Goal: Information Seeking & Learning: Stay updated

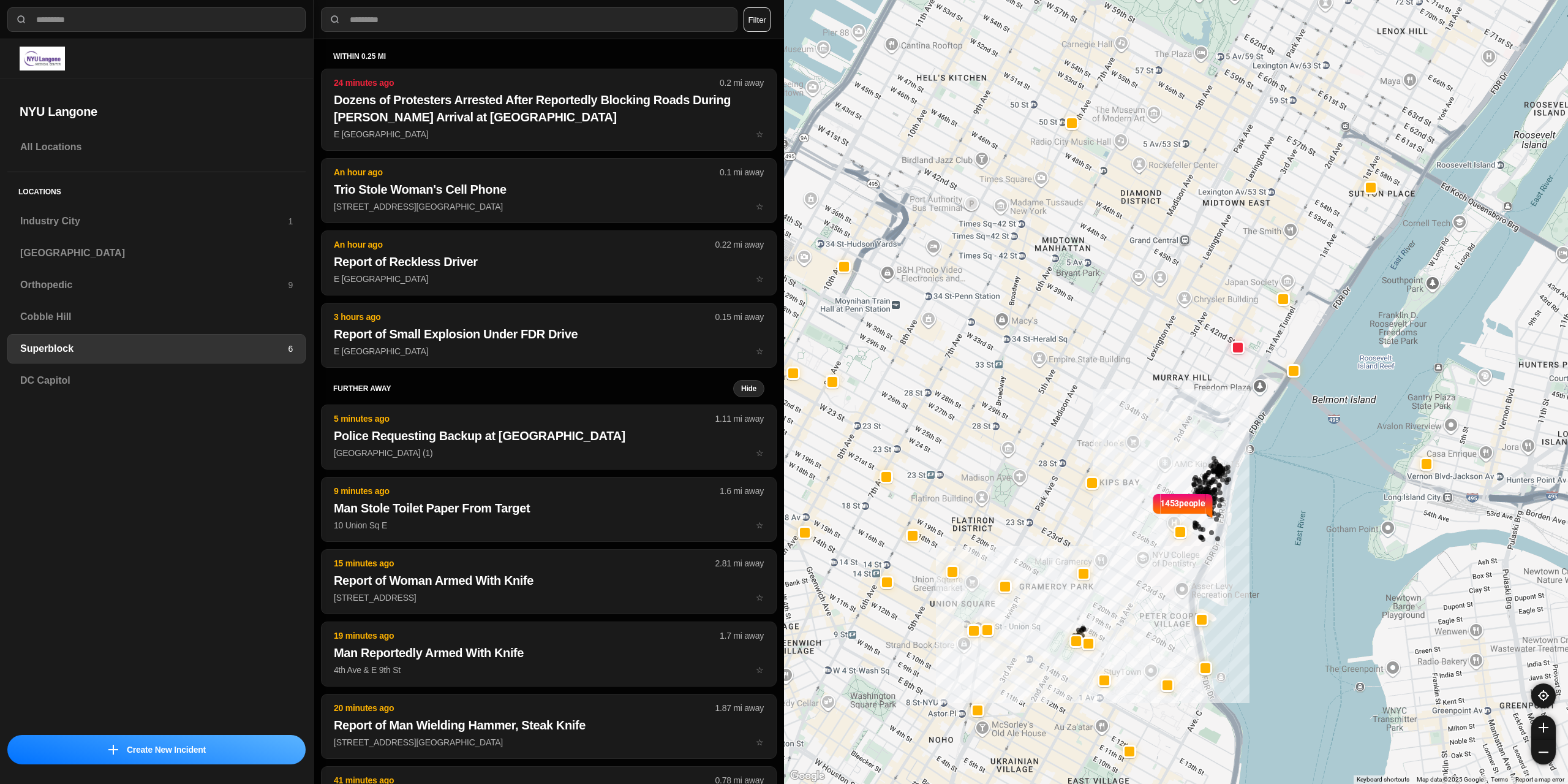
select select "*"
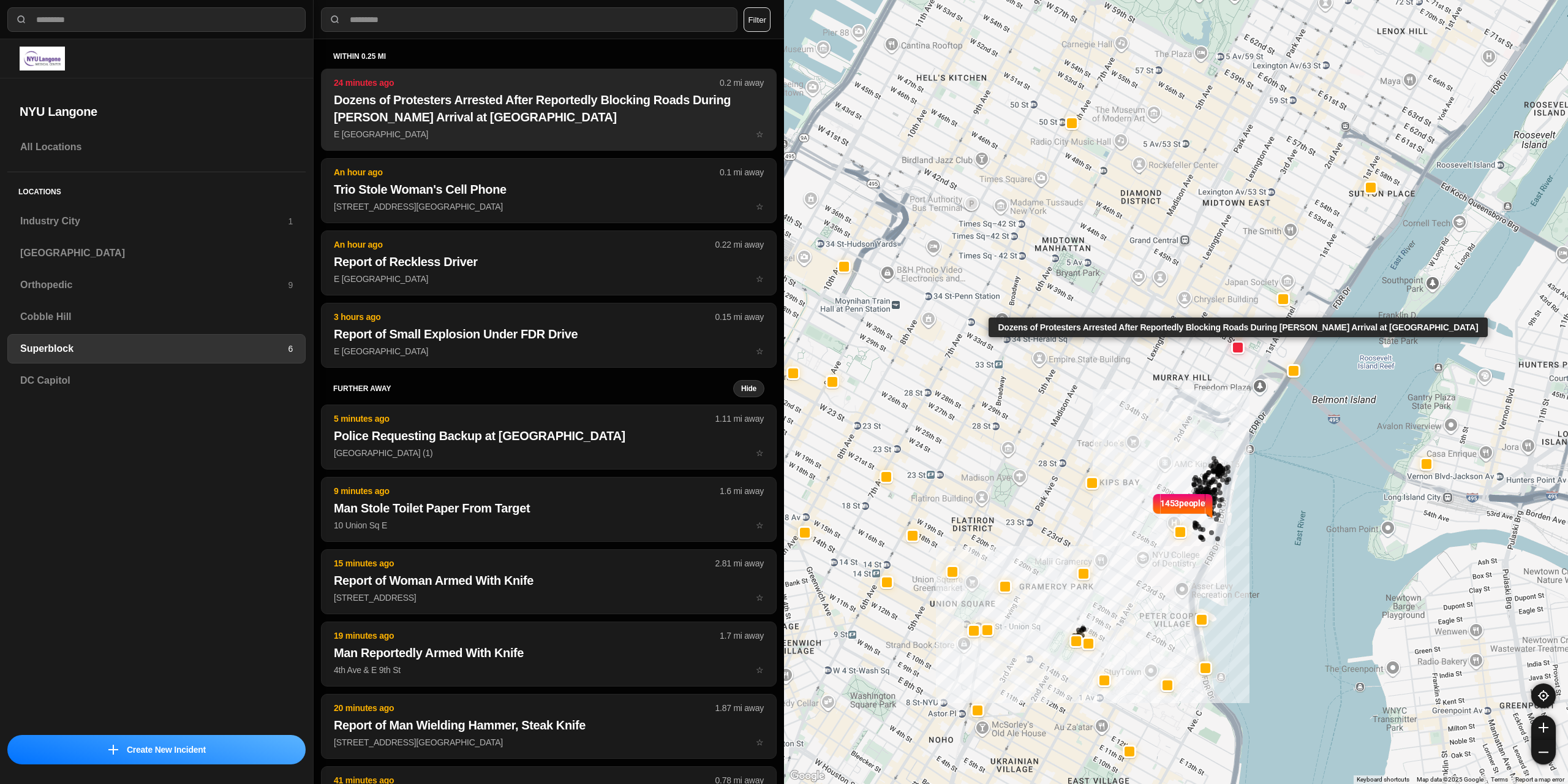
click at [527, 125] on h2 "Dozens of Protesters Arrested After Reportedly Blocking Roads During [PERSON_NA…" at bounding box center [548, 109] width 430 height 34
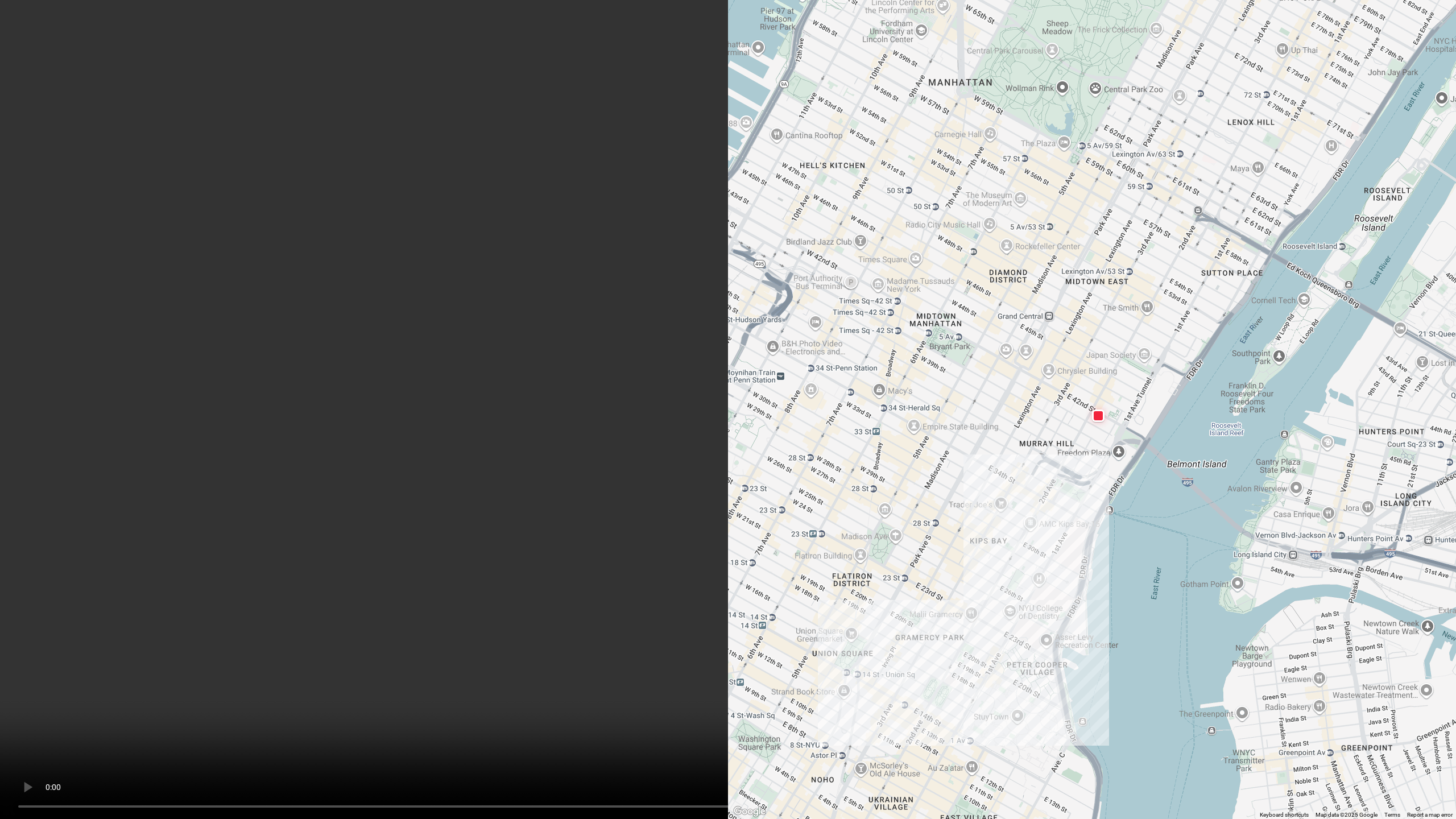
click at [814, 470] on video at bounding box center [728, 409] width 1456 height 819
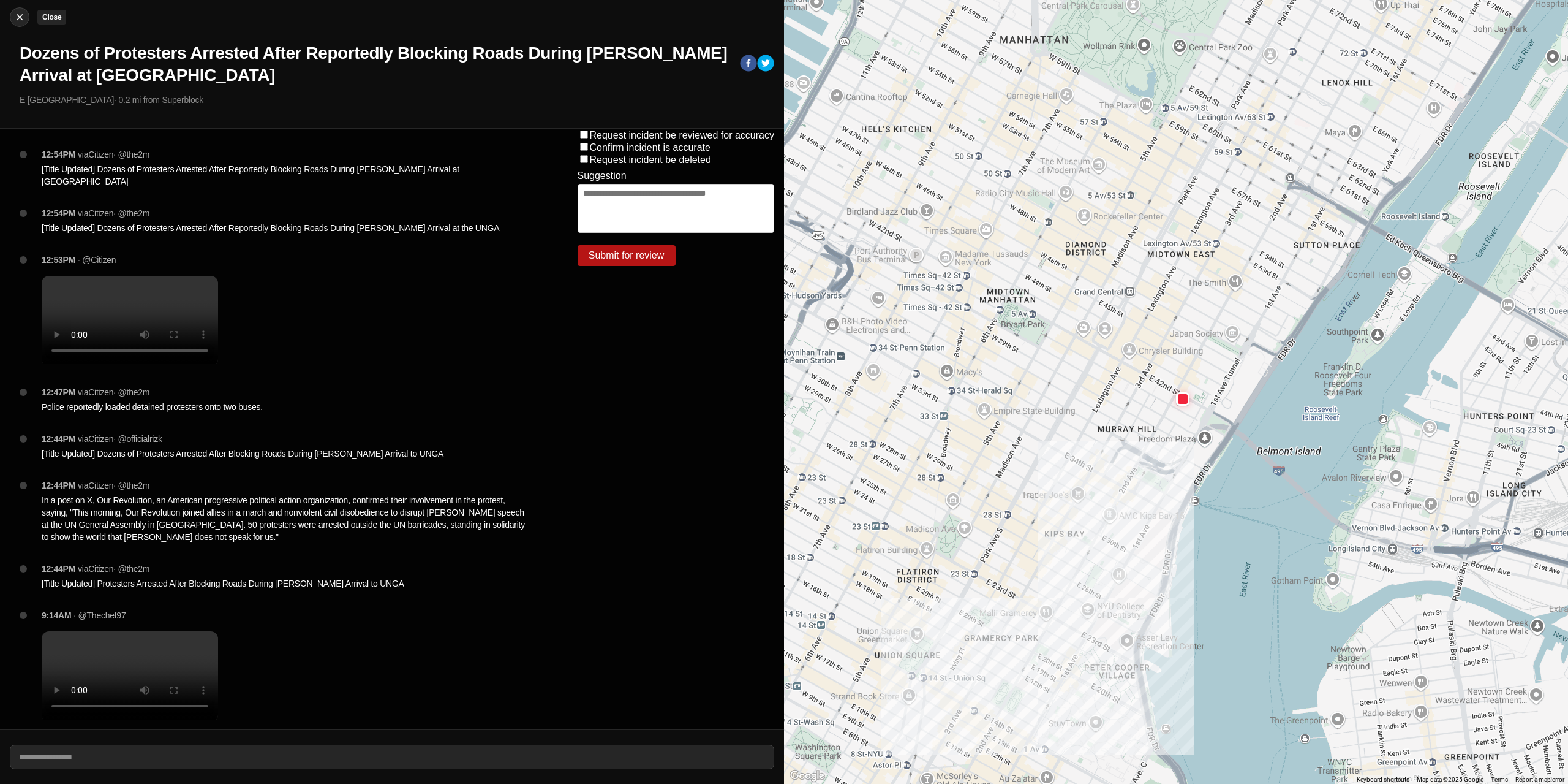
click at [21, 20] on img at bounding box center [19, 17] width 12 height 12
select select "*"
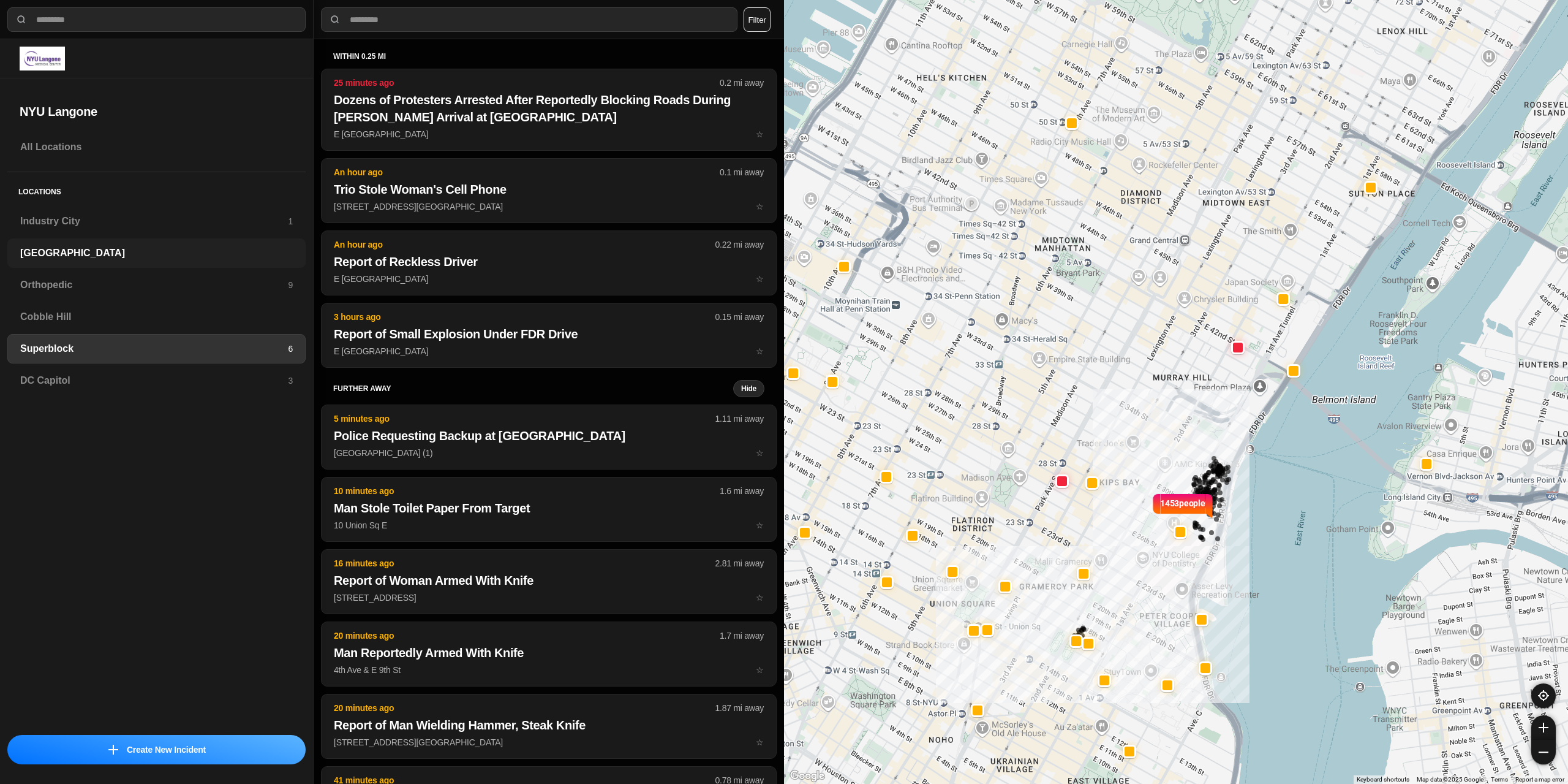
click at [66, 251] on h3 "[GEOGRAPHIC_DATA]" at bounding box center [156, 253] width 272 height 15
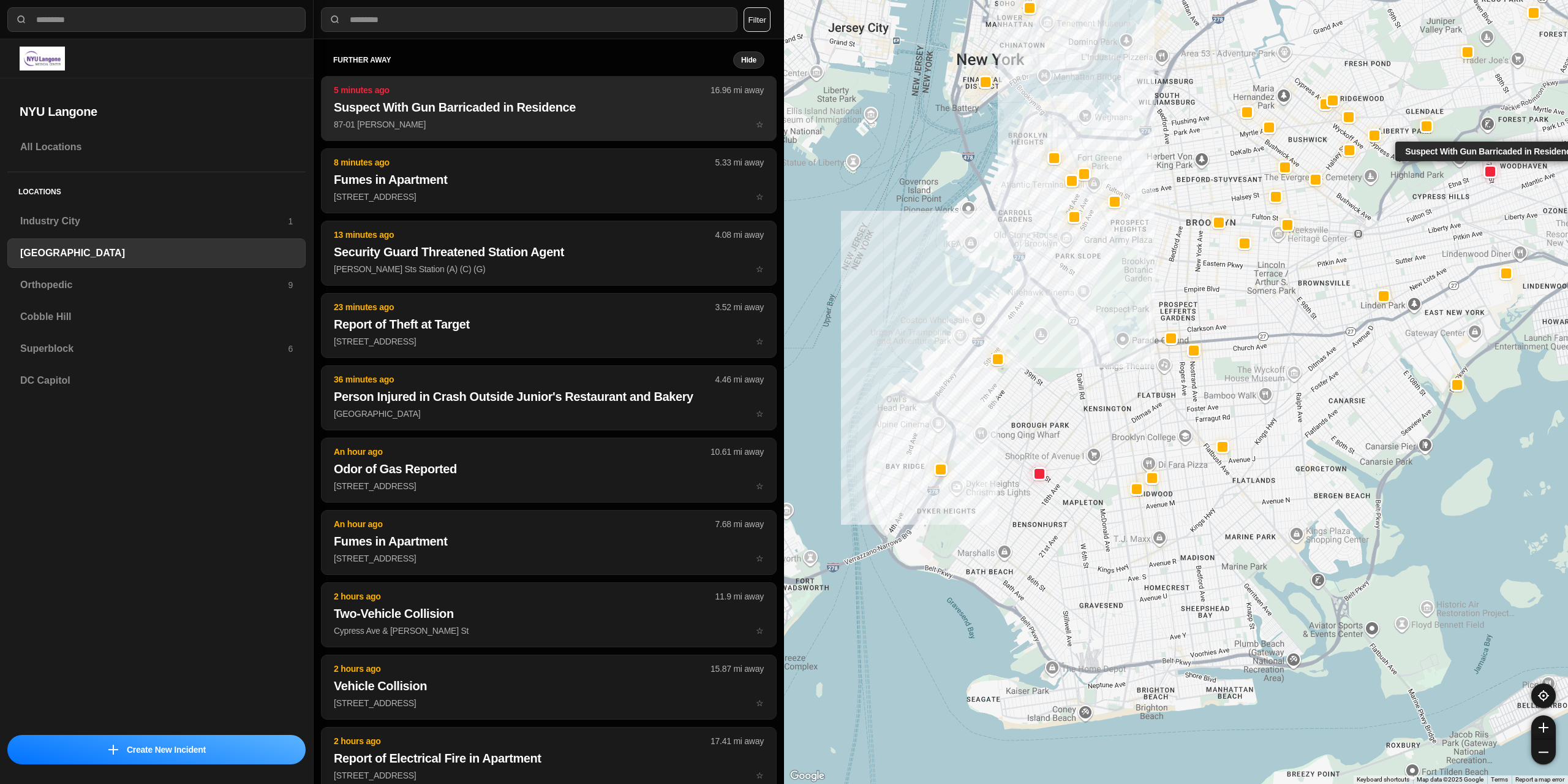
click at [465, 121] on p "87-01 [PERSON_NAME] ☆" at bounding box center [548, 124] width 430 height 12
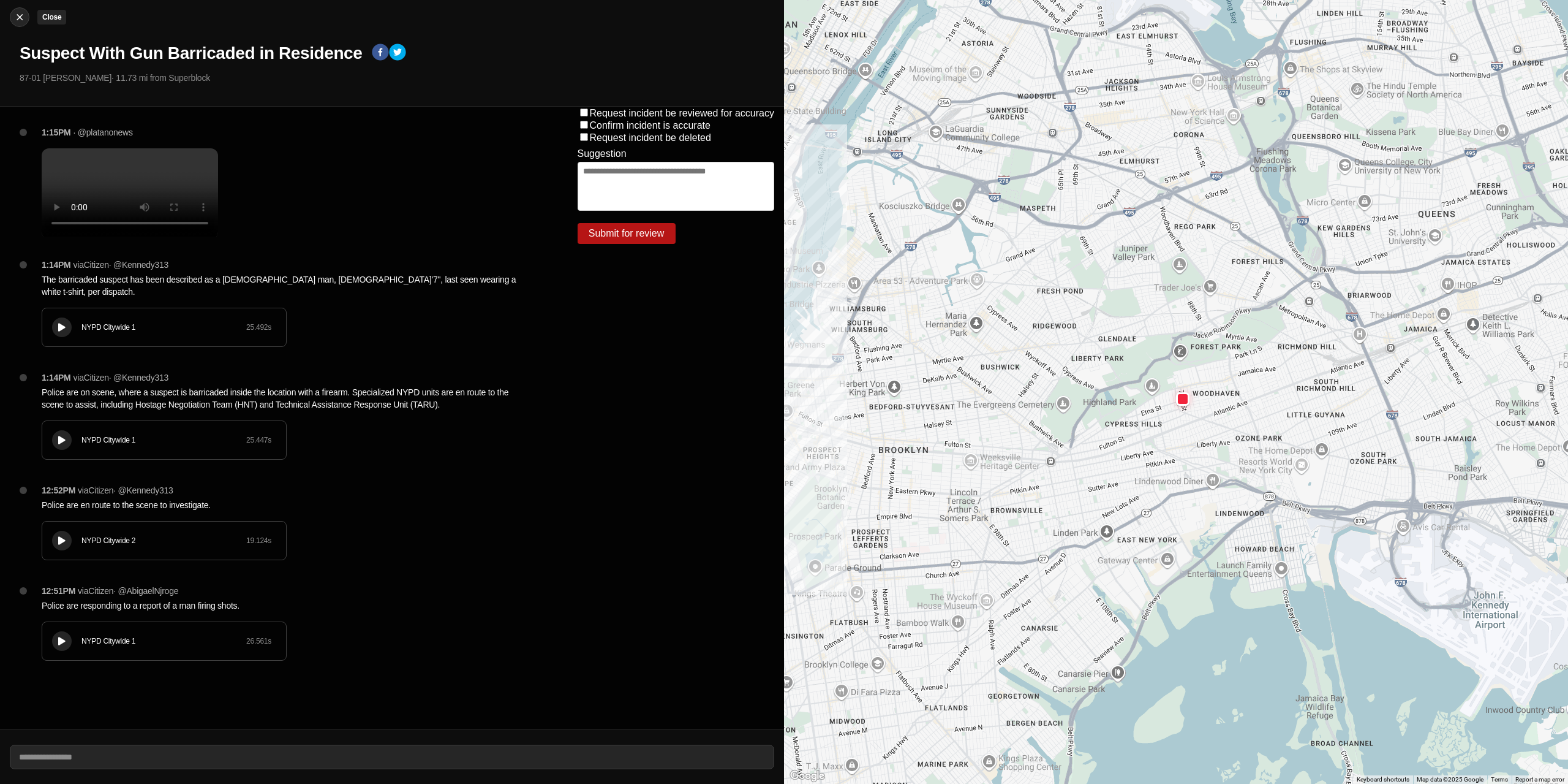
click at [22, 15] on img at bounding box center [19, 17] width 12 height 12
select select "*"
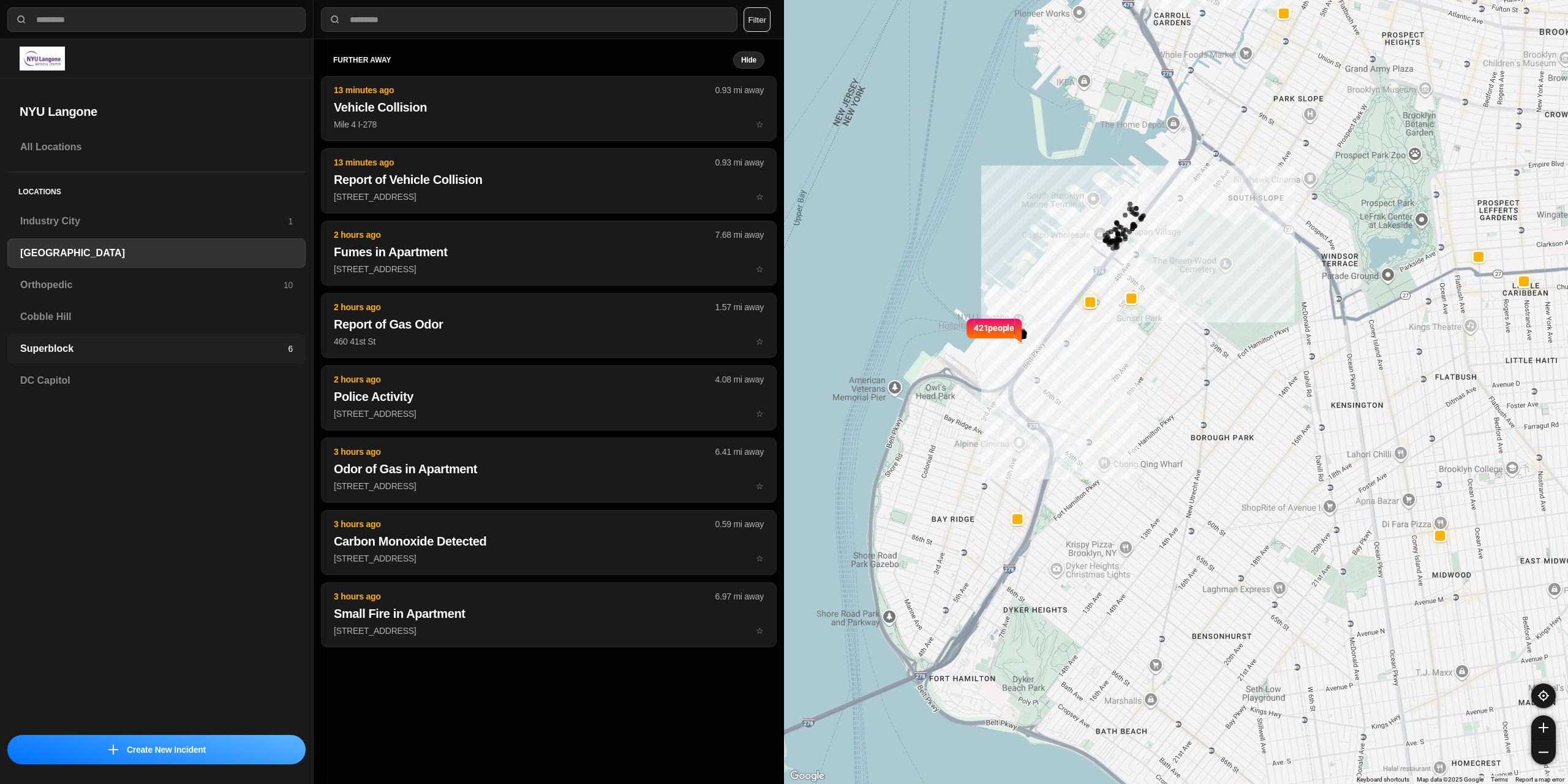
click at [96, 344] on h3 "Superblock" at bounding box center [153, 349] width 267 height 15
